Goal: Task Accomplishment & Management: Use online tool/utility

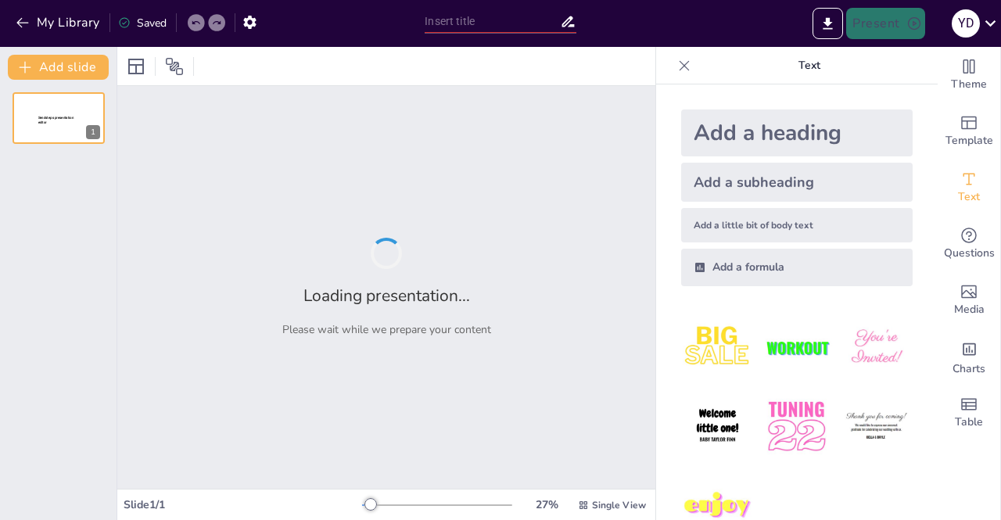
type input "ResidAPP: Innovación en la Clasificación de Residuos Domésticos"
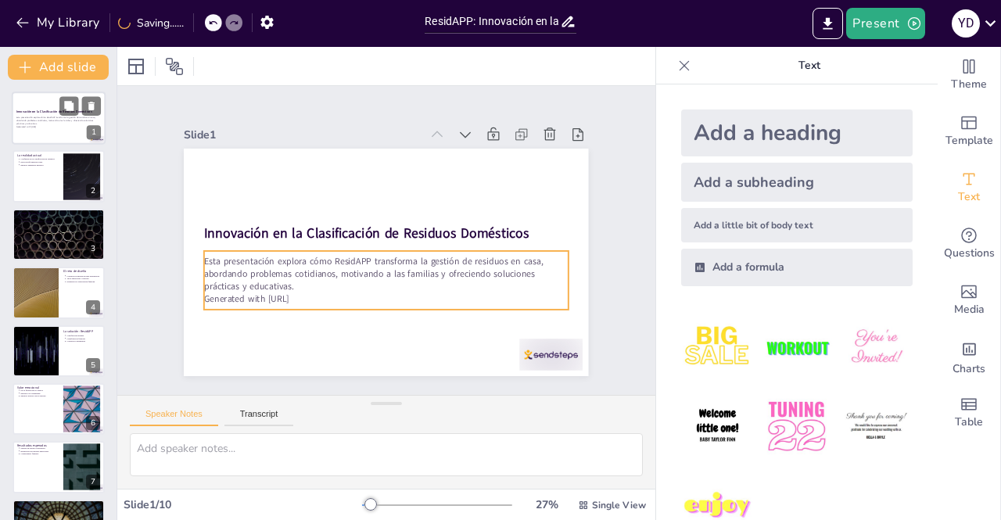
click at [75, 121] on p "Esta presentación explora cómo ResidAPP transforma la gestión de residuos en ca…" at bounding box center [58, 121] width 84 height 9
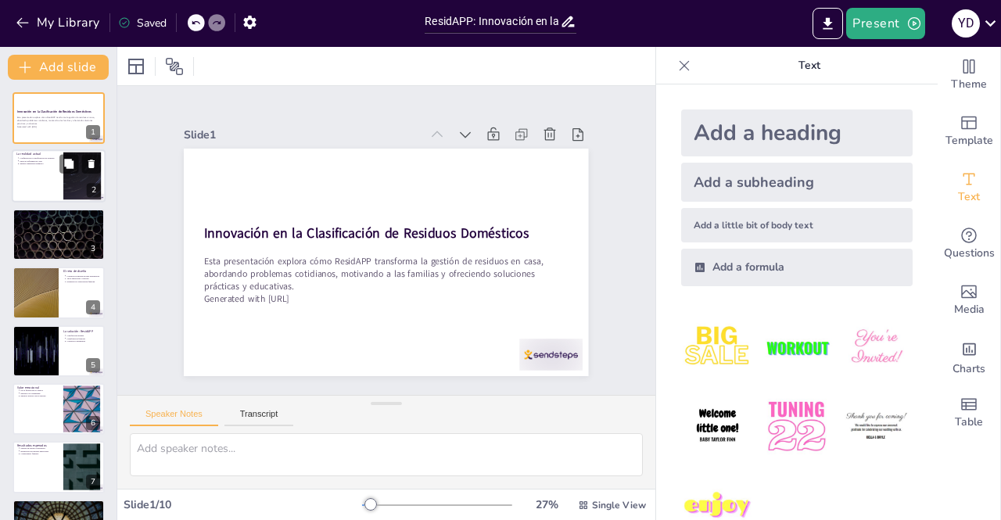
click at [85, 190] on div at bounding box center [82, 176] width 84 height 48
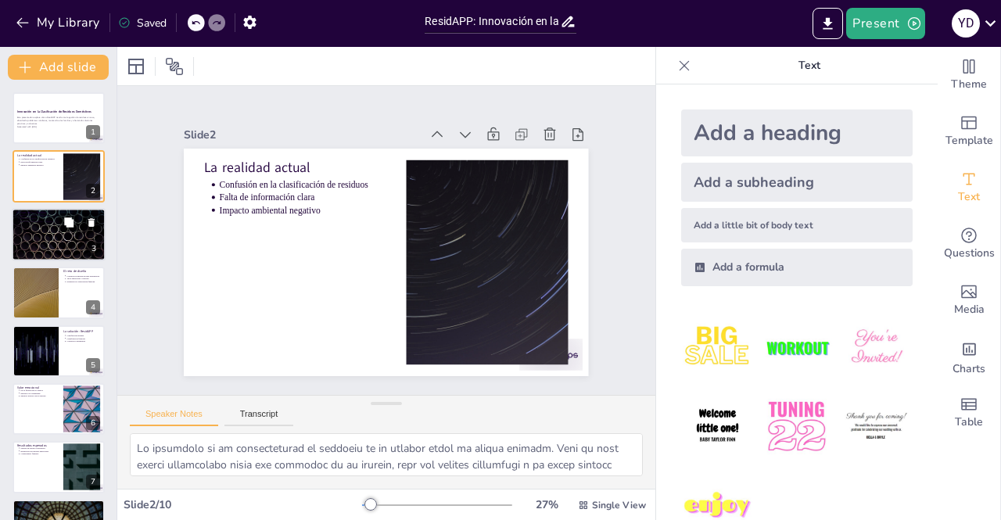
click at [67, 244] on div at bounding box center [59, 234] width 94 height 53
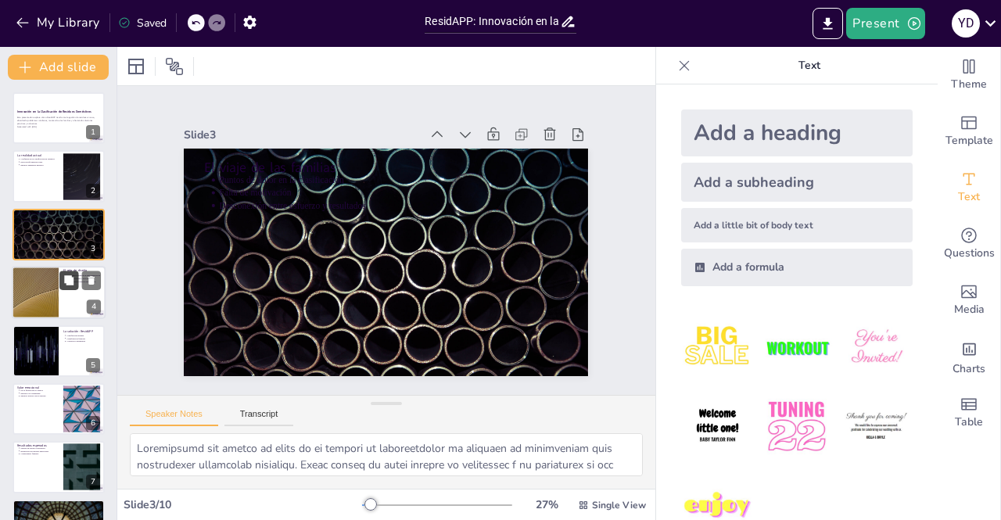
click at [66, 275] on icon at bounding box center [68, 280] width 11 height 11
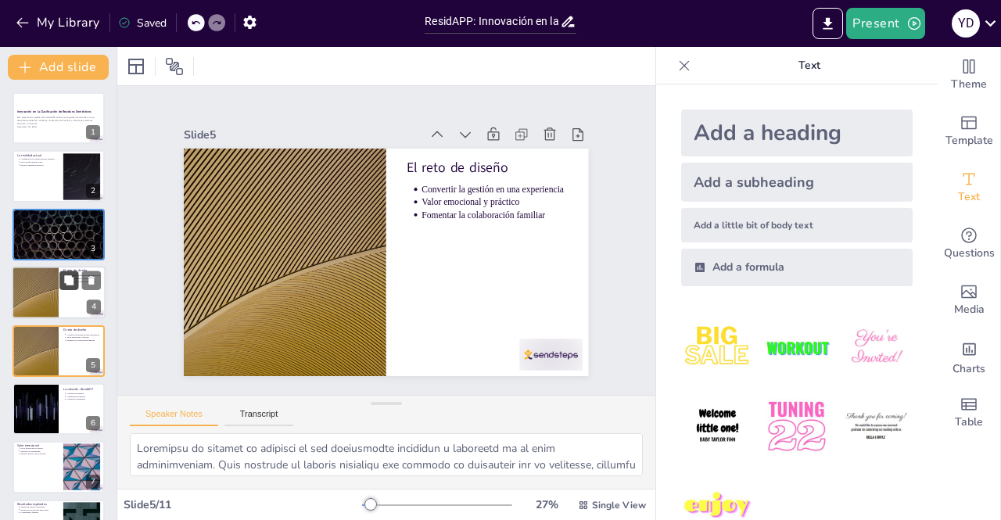
scroll to position [51, 0]
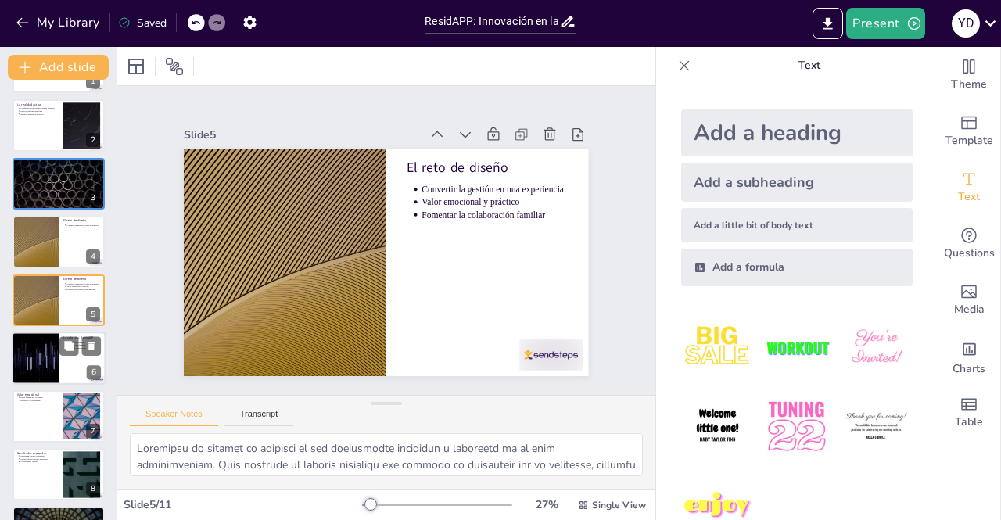
click at [55, 349] on div at bounding box center [35, 358] width 94 height 53
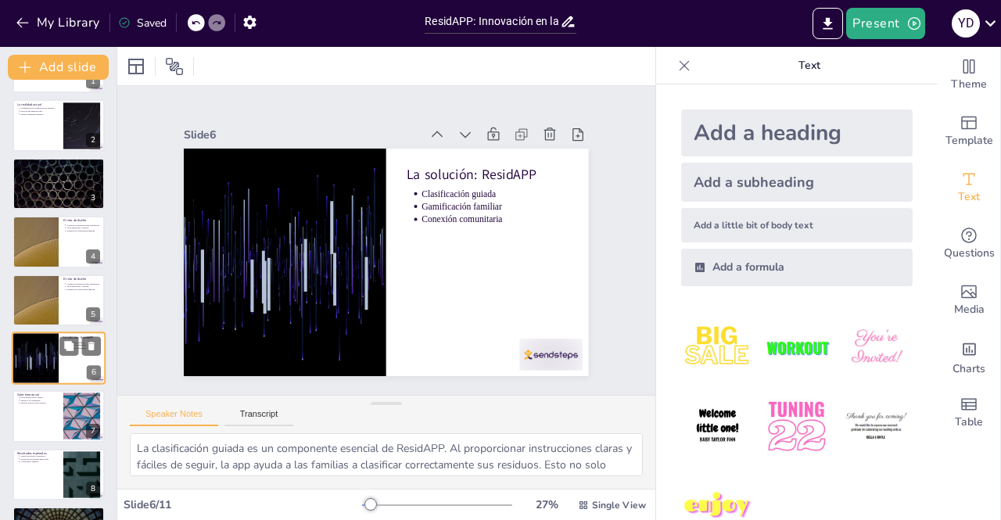
scroll to position [109, 0]
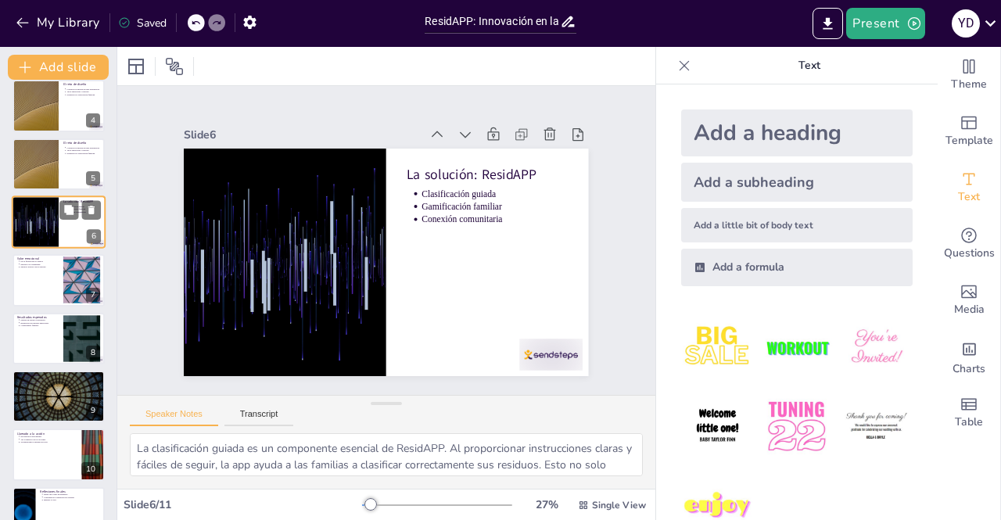
click at [55, 349] on div at bounding box center [59, 339] width 92 height 52
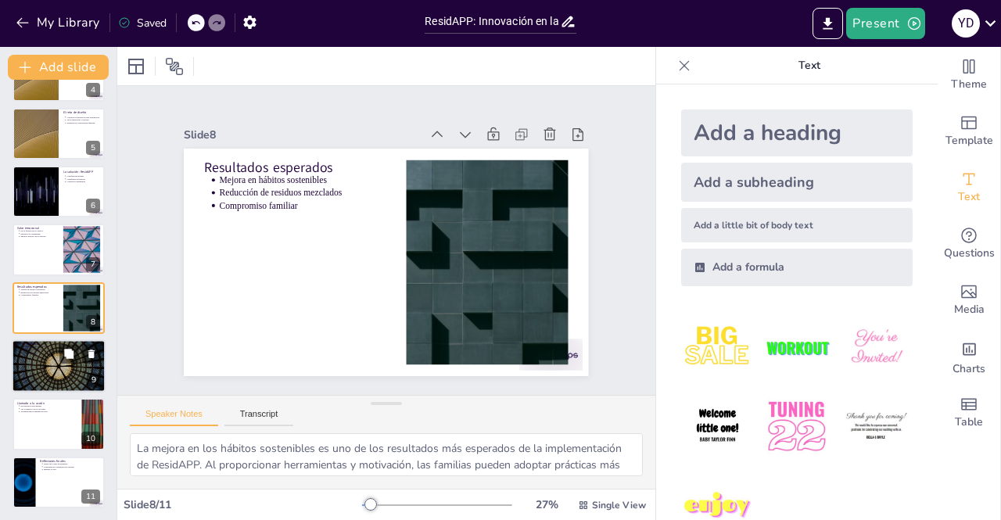
click at [60, 370] on div at bounding box center [59, 365] width 94 height 53
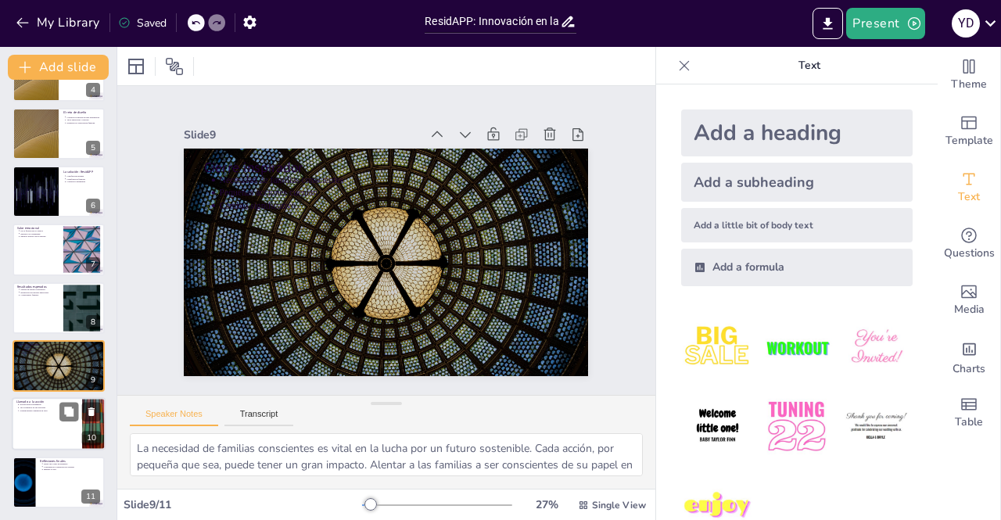
click at [55, 417] on div at bounding box center [59, 424] width 94 height 53
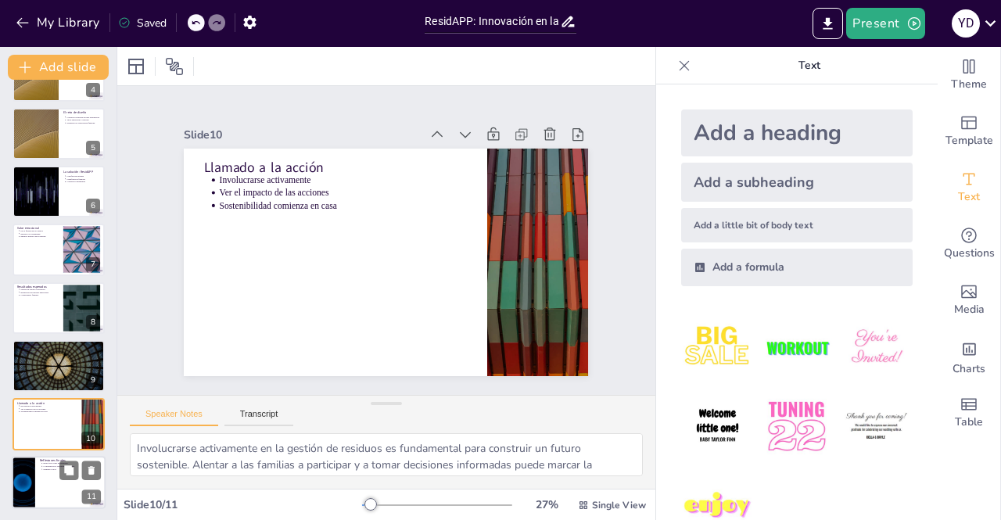
click at [49, 479] on div at bounding box center [59, 482] width 94 height 53
type textarea "ResidAPP representa un movimiento hacia un futuro más sostenible. No es solo un…"
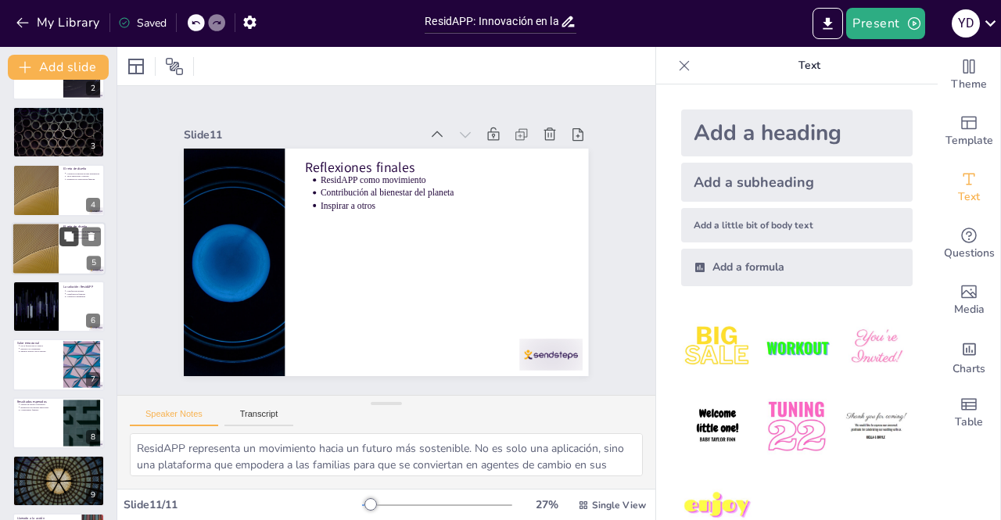
scroll to position [0, 0]
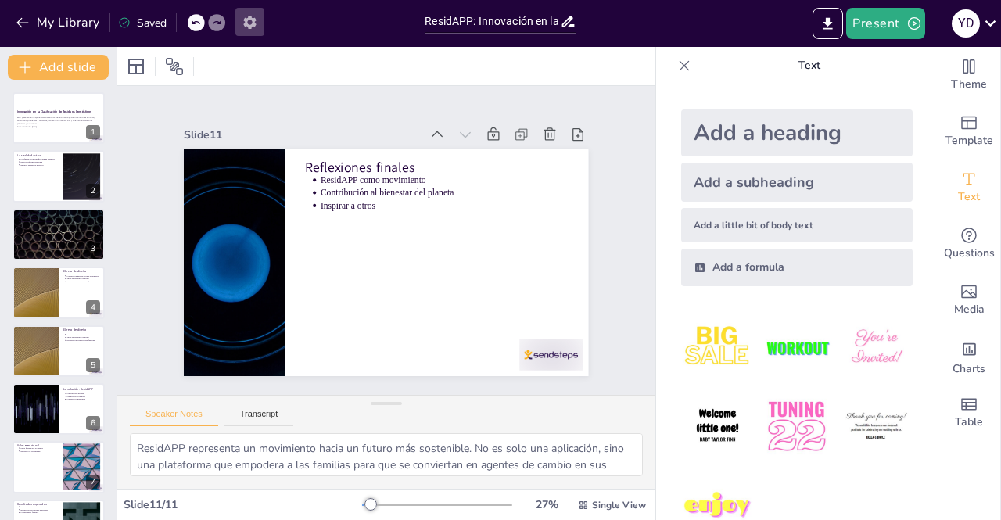
click at [248, 20] on icon "button" at bounding box center [249, 22] width 13 height 13
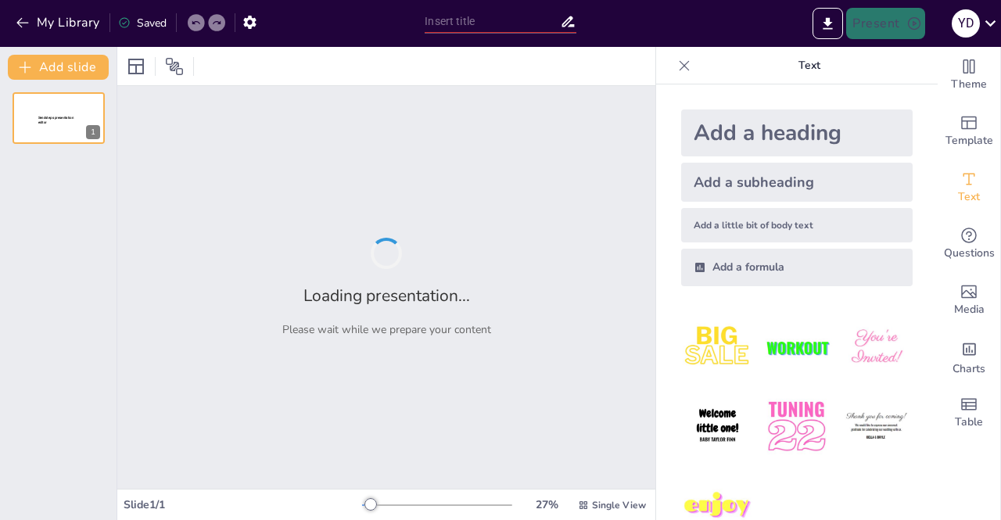
type input "ResidAPP: Innovación en la Clasificación de Residuos Domésticos"
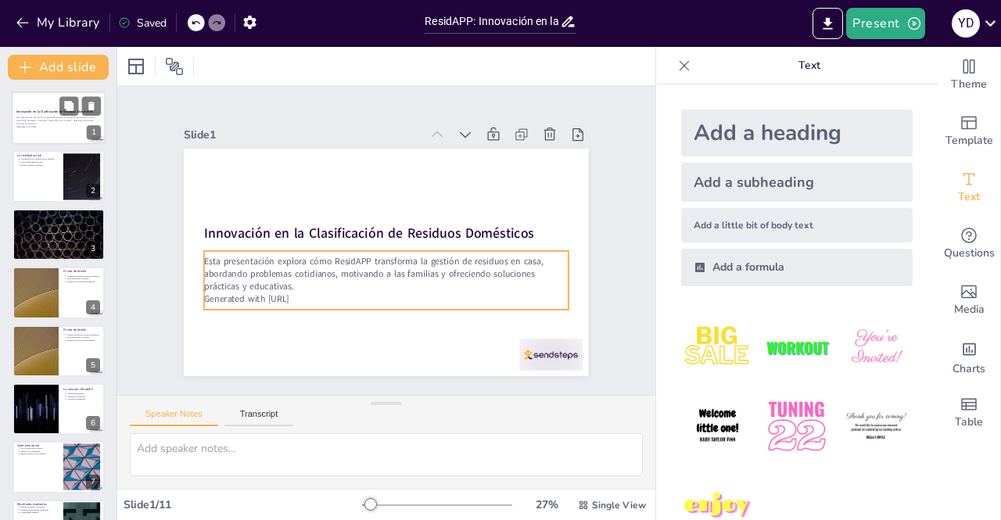
click at [77, 128] on div "Esta presentación explora cómo ResidAPP transforma la gestión de residuos en ca…" at bounding box center [58, 122] width 84 height 13
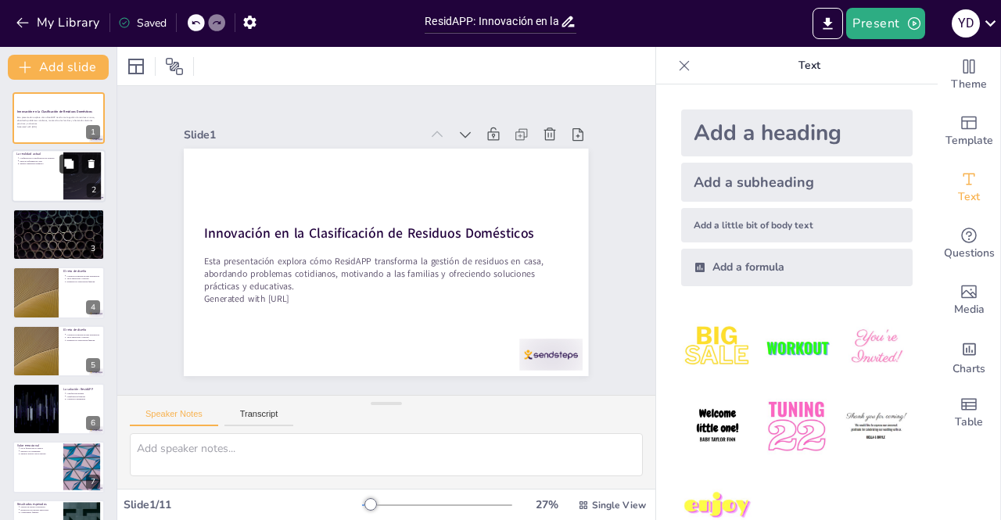
click at [69, 157] on button at bounding box center [68, 164] width 19 height 19
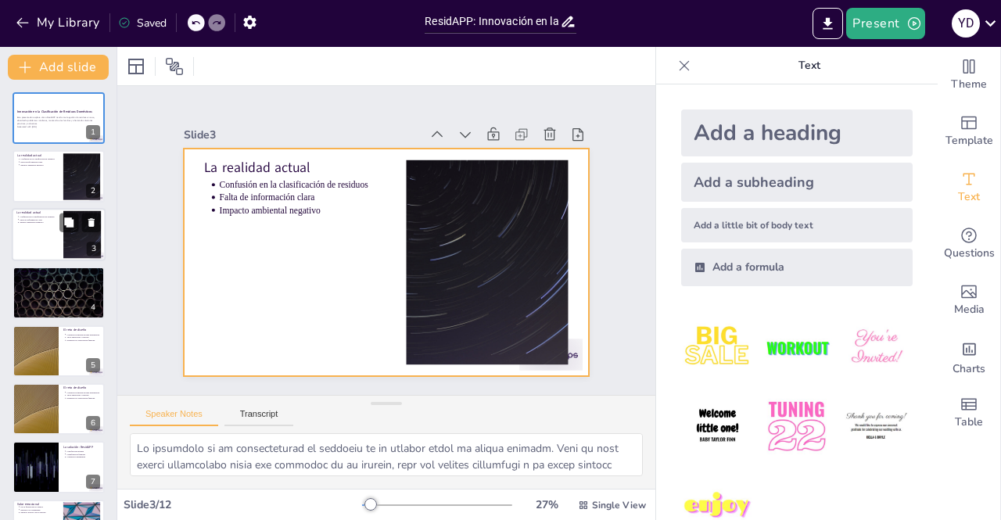
click at [58, 234] on div at bounding box center [59, 234] width 94 height 53
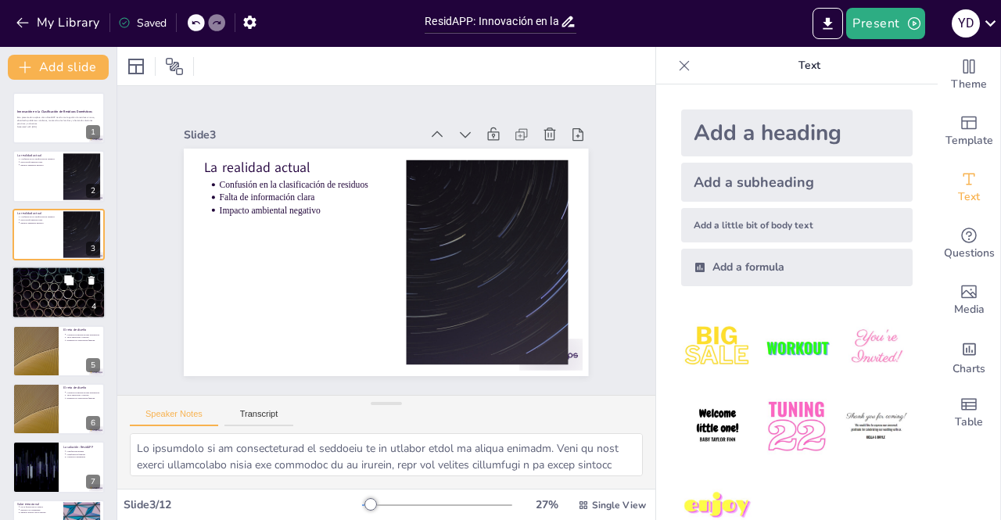
click at [52, 307] on div at bounding box center [59, 292] width 94 height 53
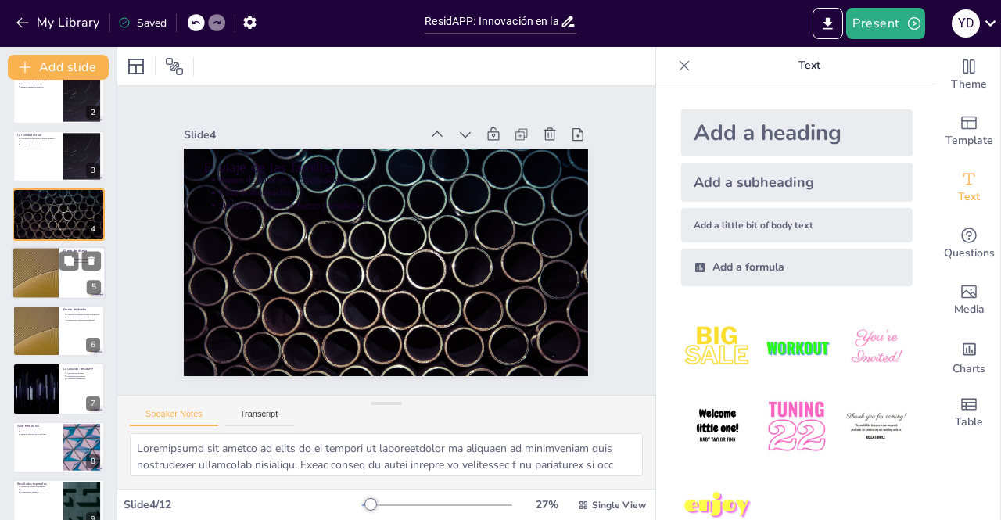
click at [64, 281] on div at bounding box center [59, 272] width 94 height 53
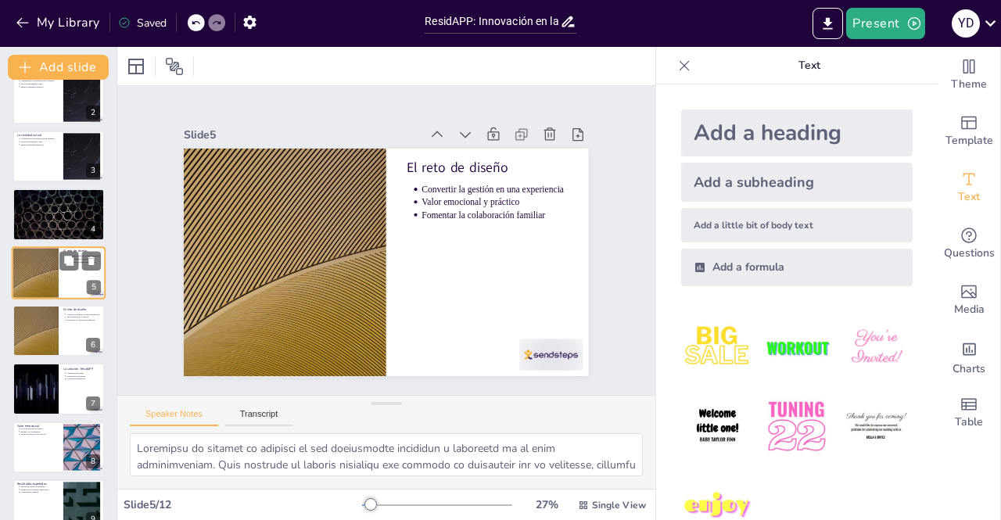
scroll to position [51, 0]
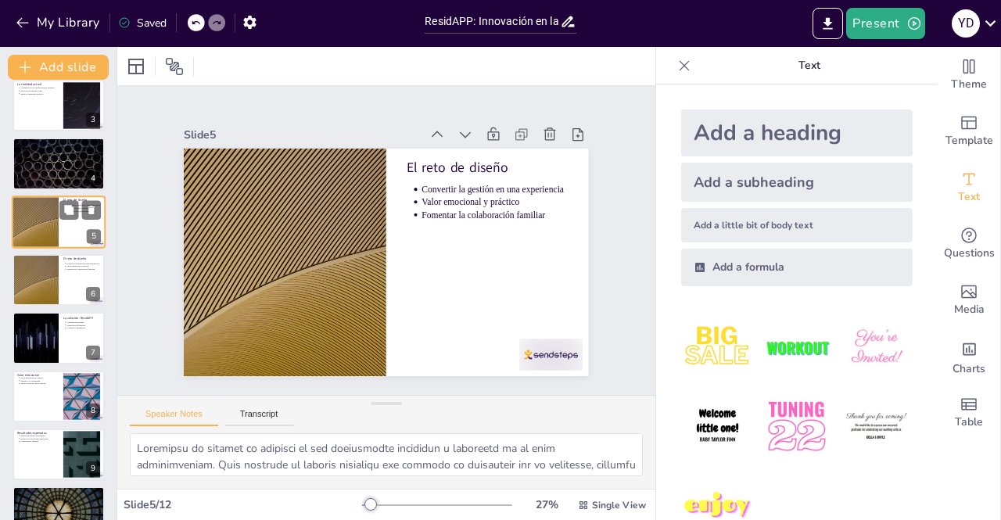
click at [64, 281] on div at bounding box center [59, 280] width 92 height 52
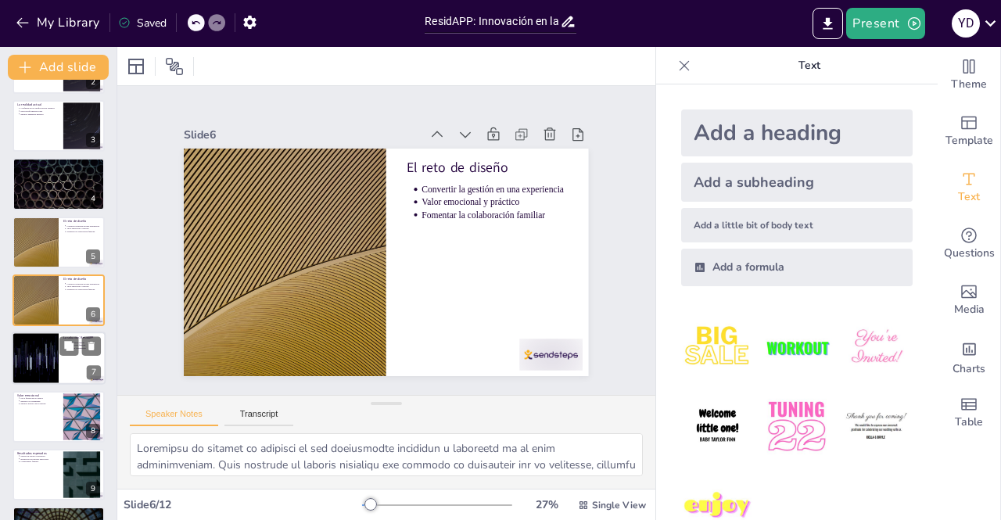
click at [53, 364] on div at bounding box center [35, 358] width 94 height 53
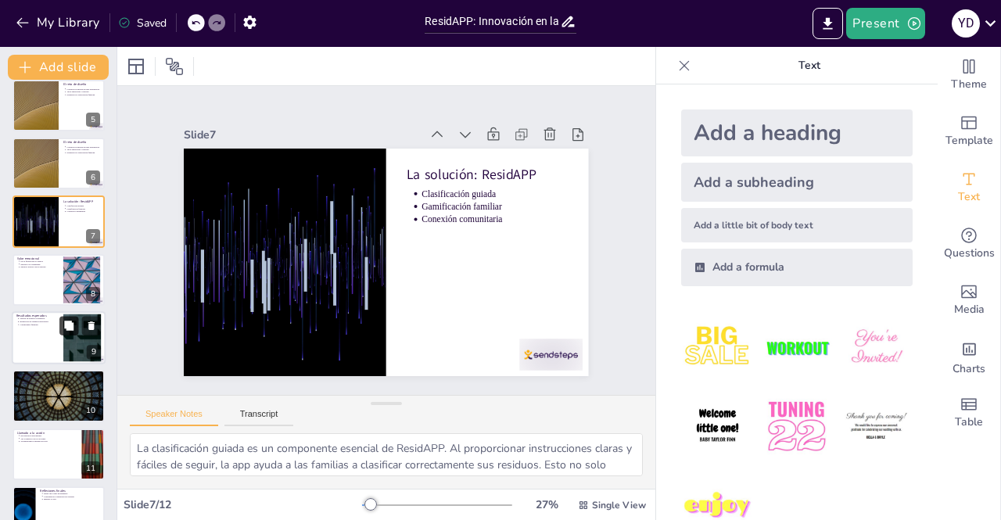
click at [66, 332] on button at bounding box center [68, 325] width 19 height 19
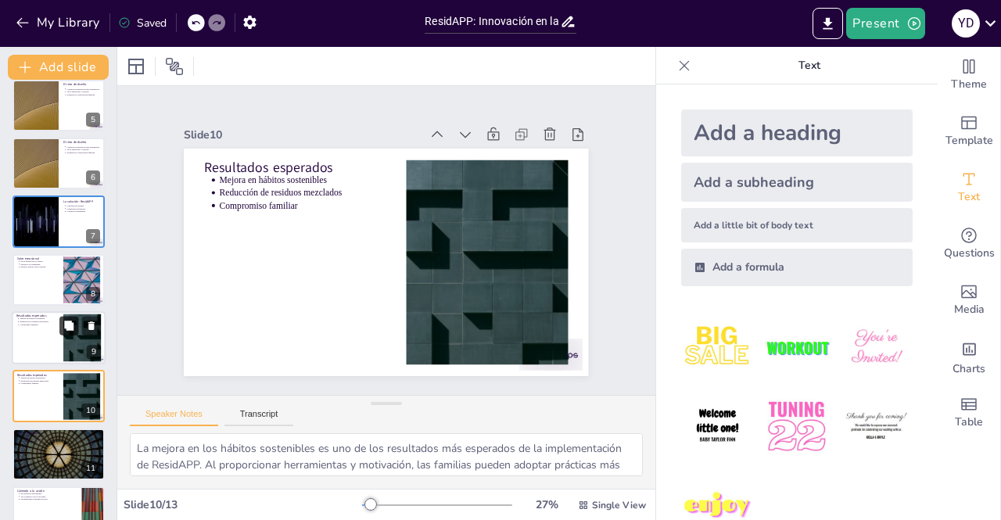
scroll to position [334, 0]
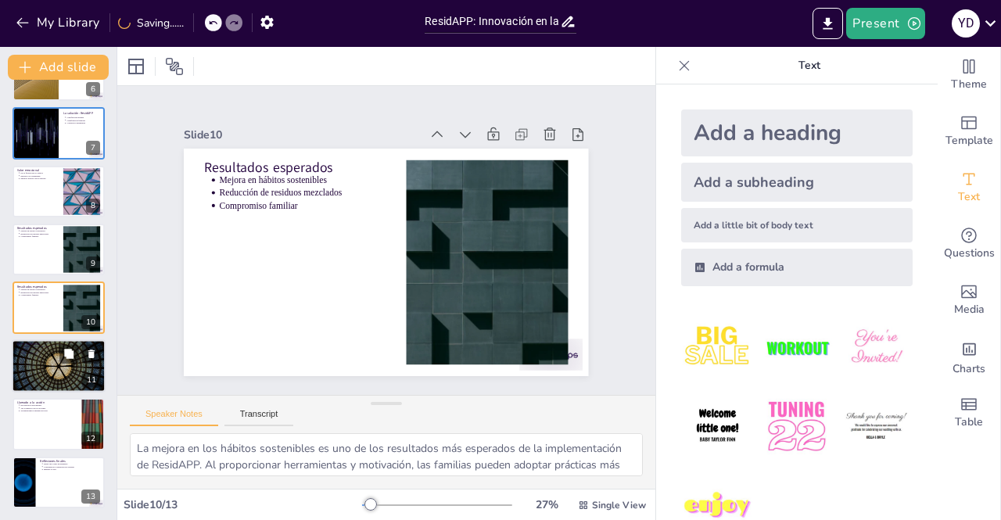
click at [48, 359] on div at bounding box center [59, 365] width 94 height 53
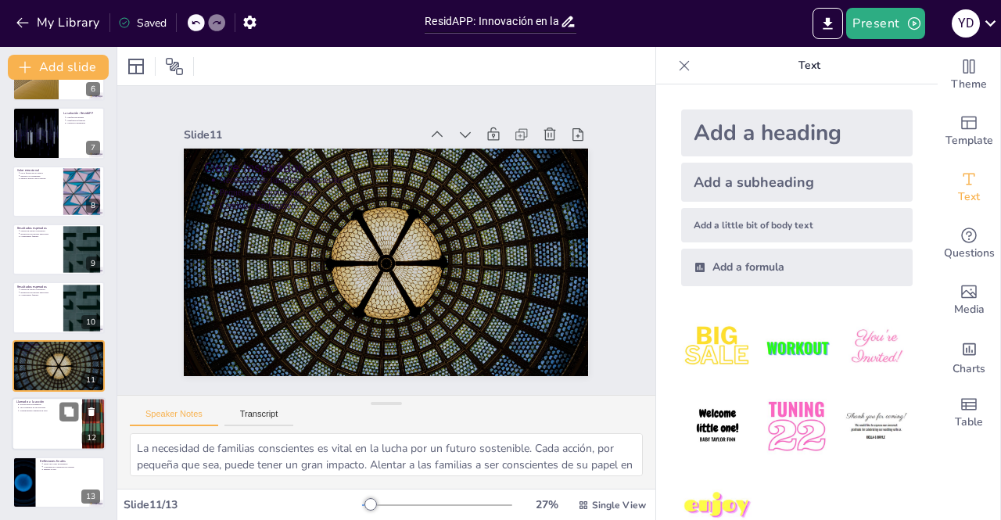
click at [44, 410] on p "Sostenibilidad comienza en casa" at bounding box center [49, 411] width 58 height 3
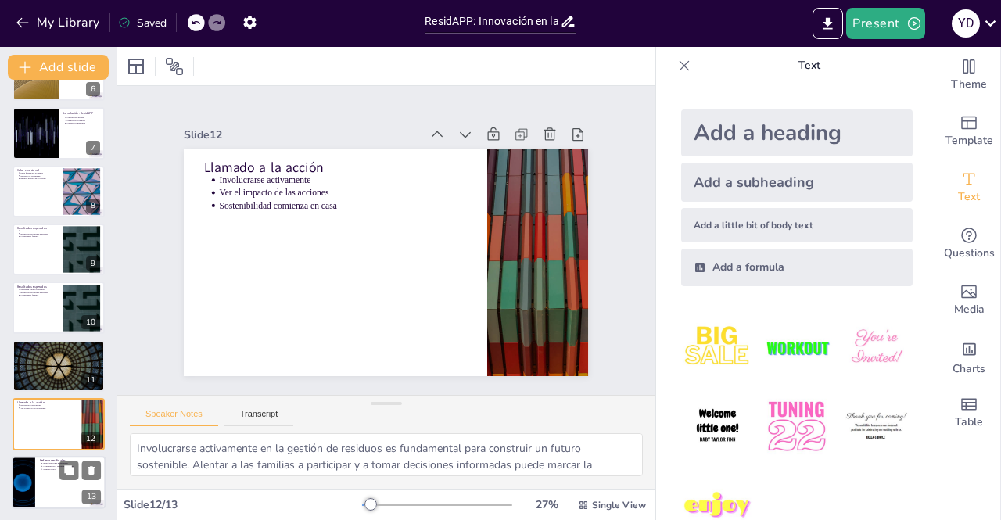
click at [38, 465] on div at bounding box center [59, 482] width 94 height 53
type textarea "ResidAPP representa un movimiento hacia un futuro más sostenible. No es solo un…"
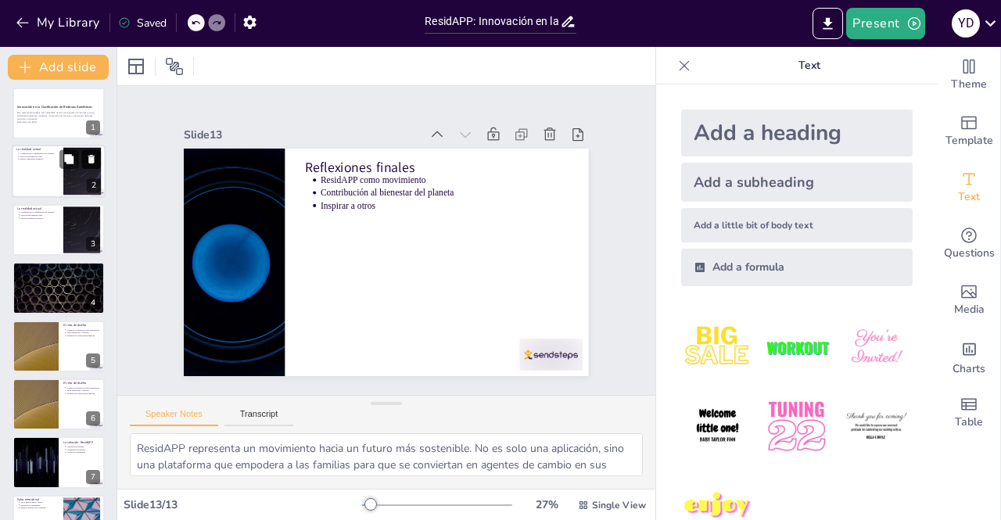
scroll to position [0, 0]
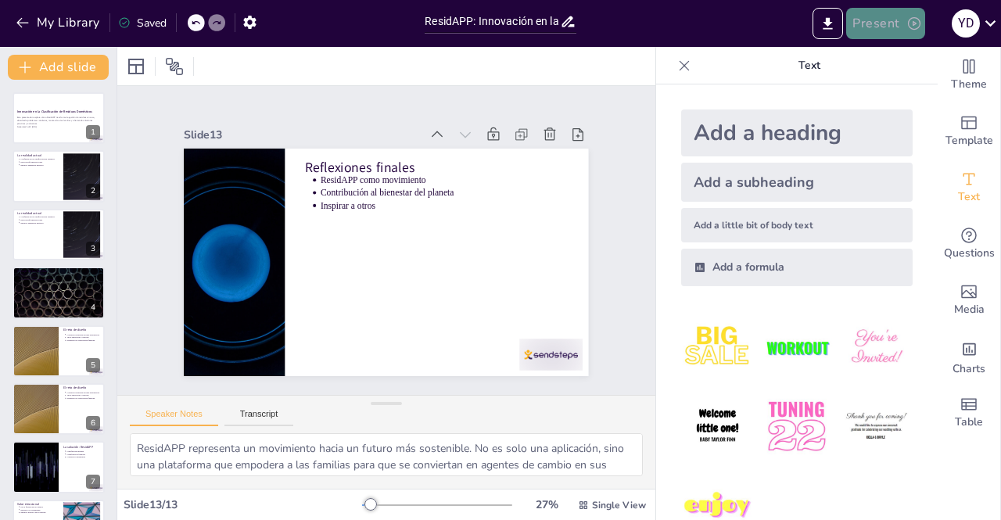
click at [885, 23] on button "Present" at bounding box center [885, 23] width 78 height 31
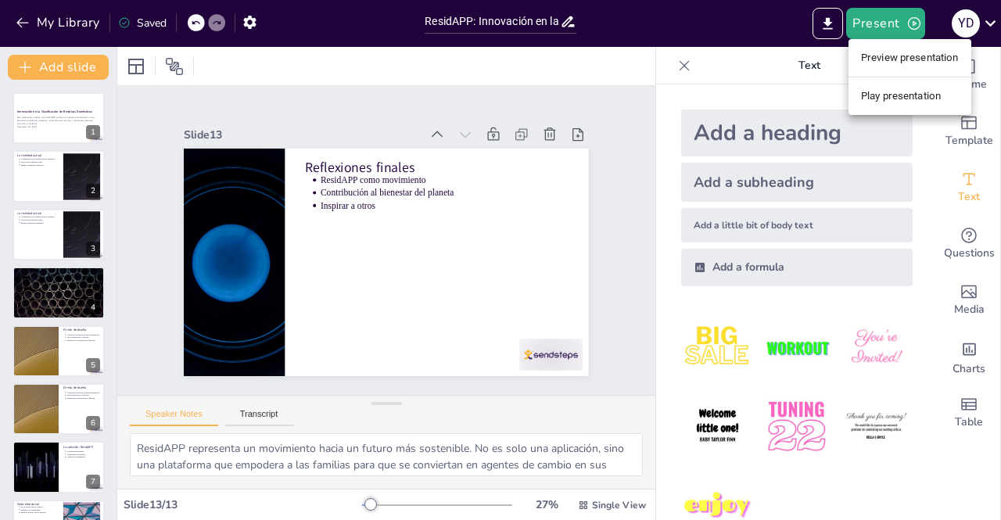
click at [891, 92] on li "Play presentation" at bounding box center [909, 96] width 123 height 25
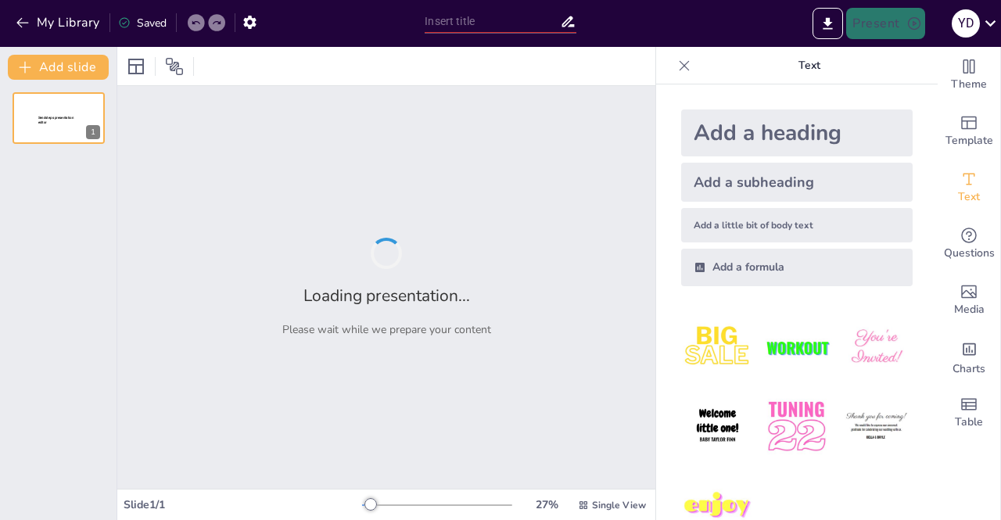
type input "ResidAPP: Innovación en la Clasificación de Residuos Domésticos"
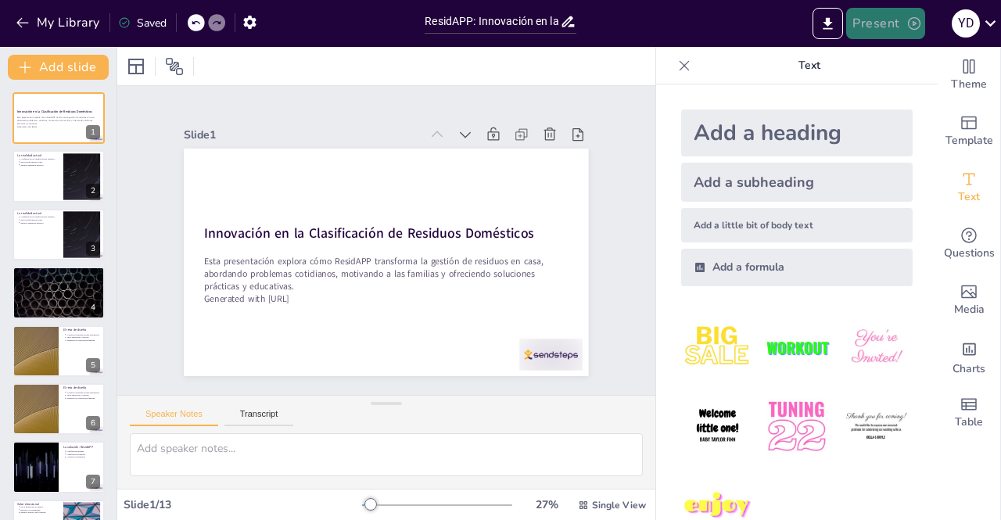
click at [912, 29] on icon "button" at bounding box center [914, 23] width 13 height 13
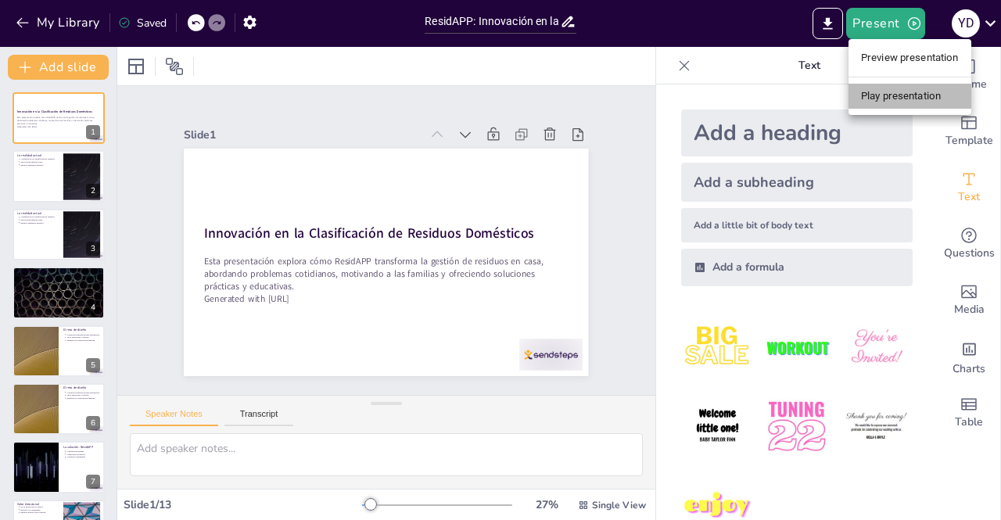
click at [891, 95] on li "Play presentation" at bounding box center [909, 96] width 123 height 25
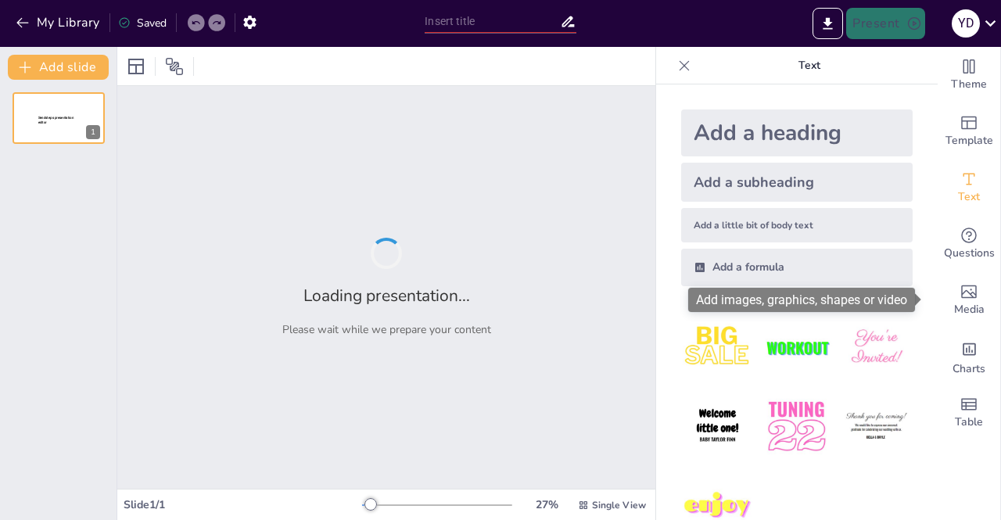
type input "ResidAPP: Innovación en la Clasificación de Residuos Domésticos"
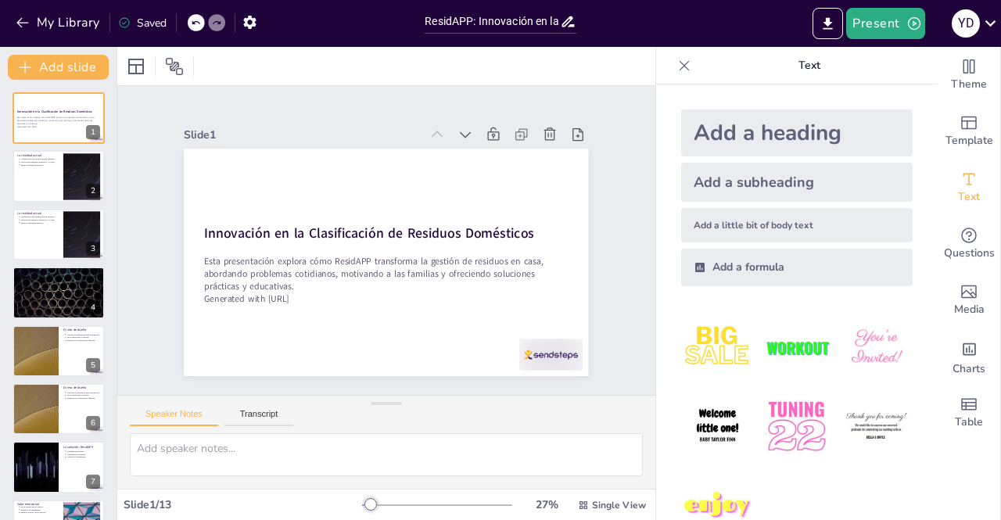
click at [410, 113] on div "Slide 1 Innovación en la Clasificación de Residuos Domésticos Esta presentación…" at bounding box center [386, 241] width 452 height 350
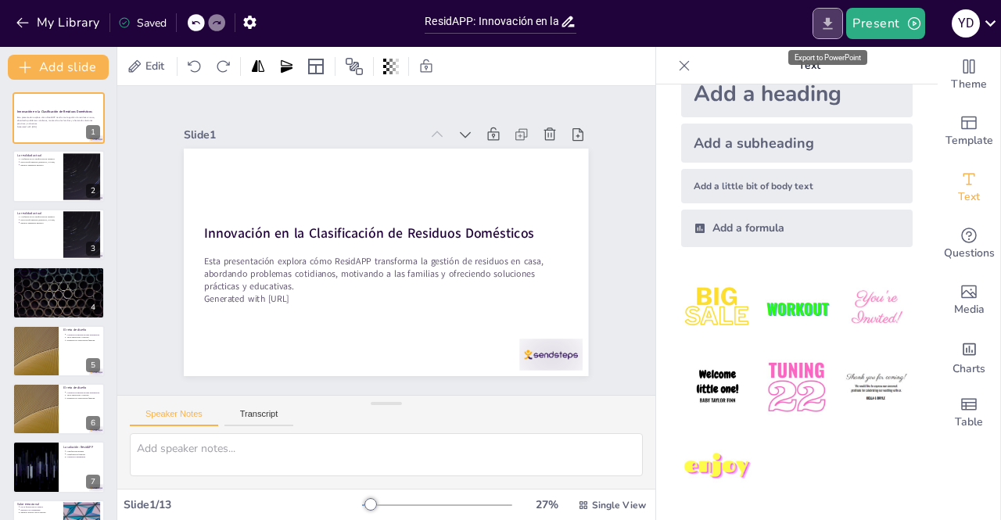
click at [826, 24] on icon "Export to PowerPoint" at bounding box center [827, 24] width 16 height 16
